Goal: Use online tool/utility: Use online tool/utility

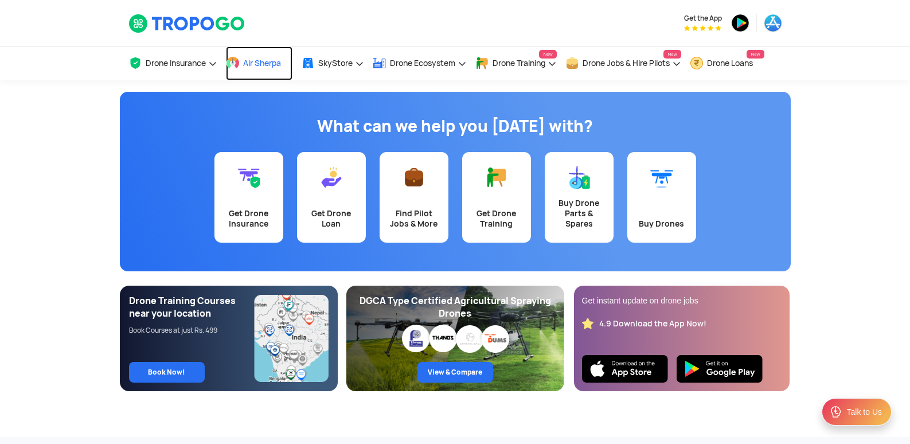
click at [262, 67] on span "Air Sherpa" at bounding box center [262, 62] width 38 height 9
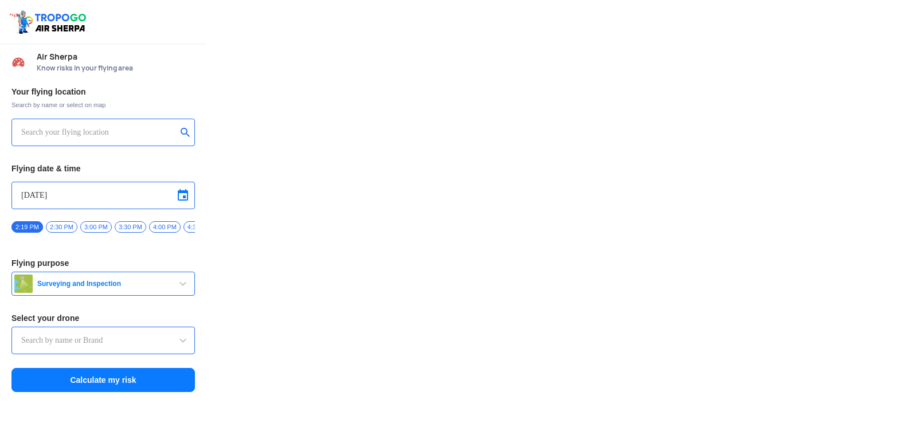
type input "Switch UAV"
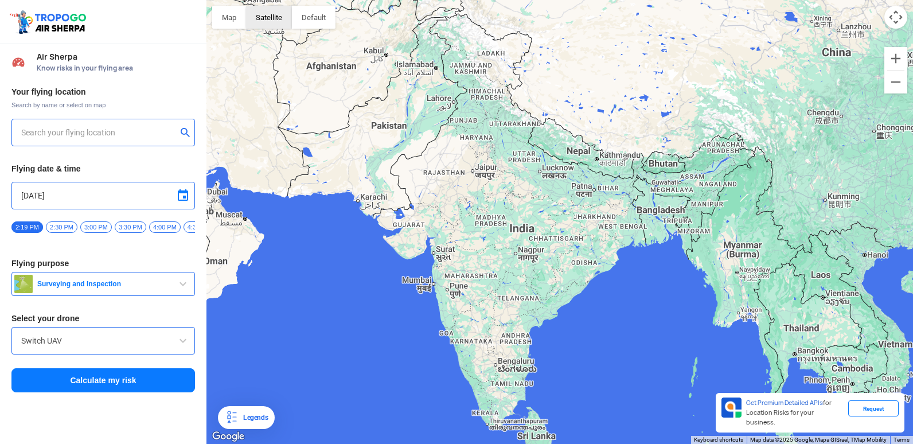
click at [278, 28] on button "Satellite" at bounding box center [269, 17] width 46 height 23
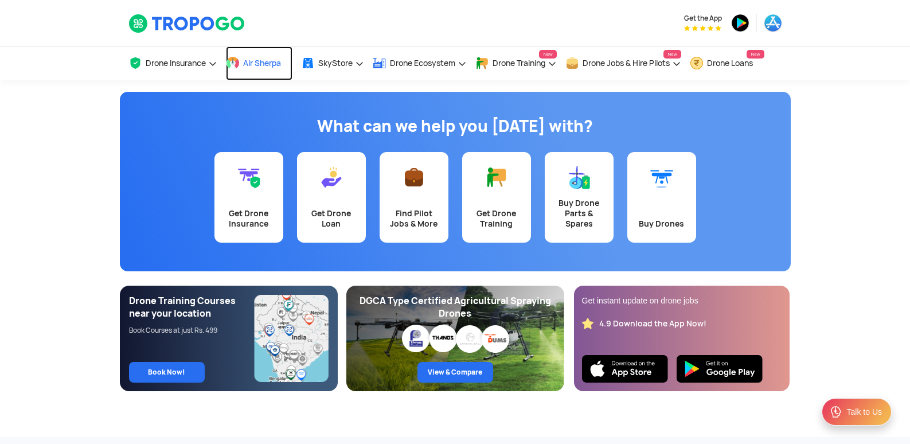
click at [244, 57] on link "Air Sherpa" at bounding box center [259, 63] width 67 height 34
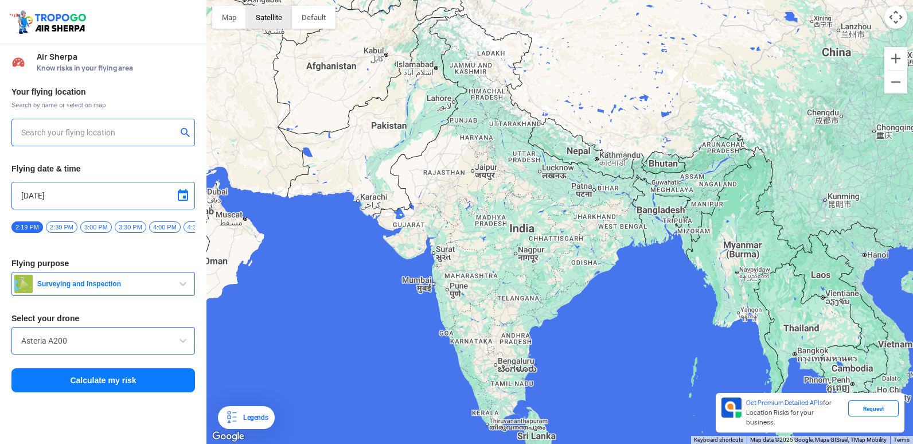
click at [267, 24] on button "Satellite" at bounding box center [269, 17] width 46 height 23
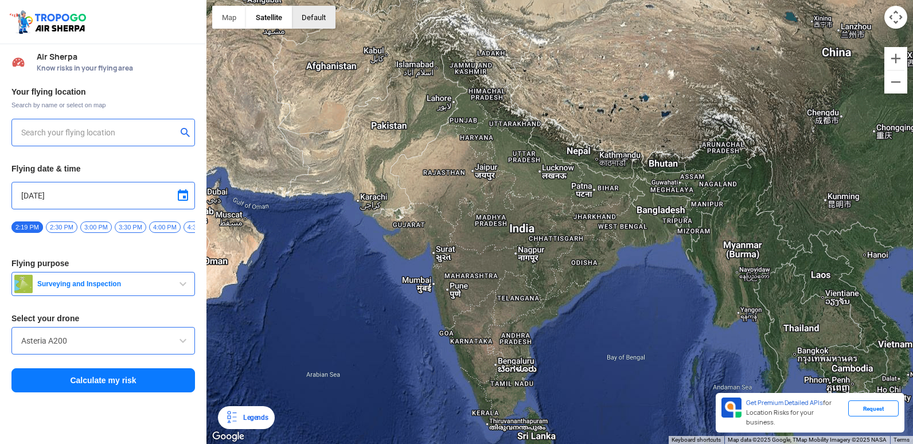
click at [302, 15] on button "button" at bounding box center [314, 17] width 44 height 23
